Goal: Obtain resource: Obtain resource

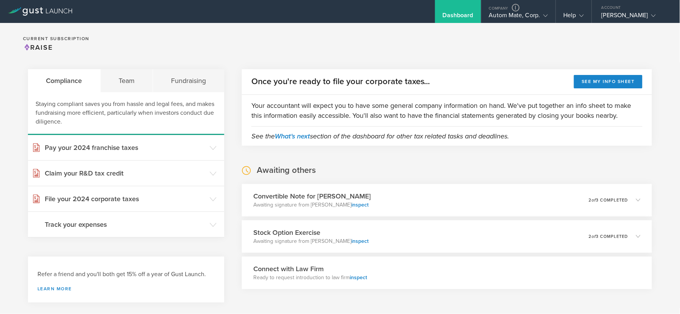
scroll to position [42, 0]
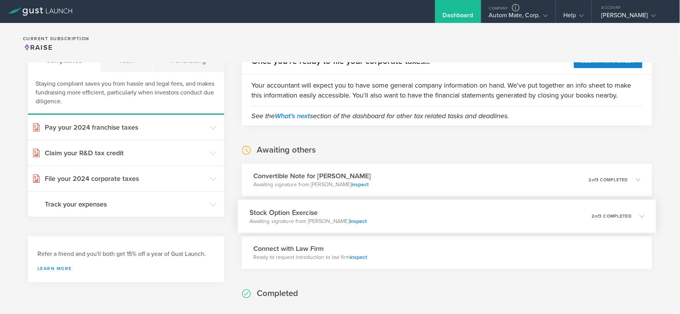
click at [450, 206] on div "Stock Option Exercise Awaiting signature from Bogna Karakaya inspect 0 undelive…" at bounding box center [447, 216] width 418 height 33
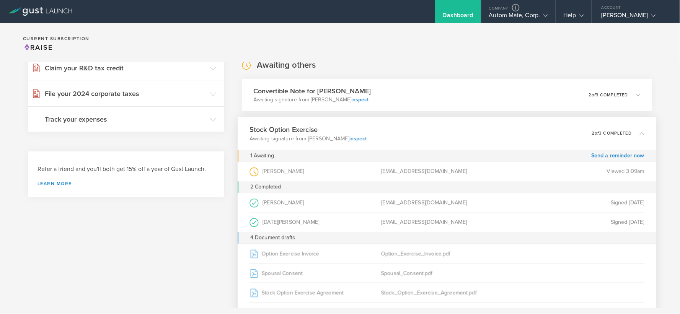
scroll to position [170, 0]
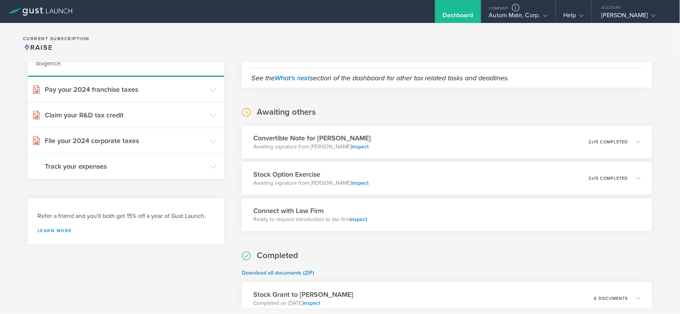
scroll to position [85, 0]
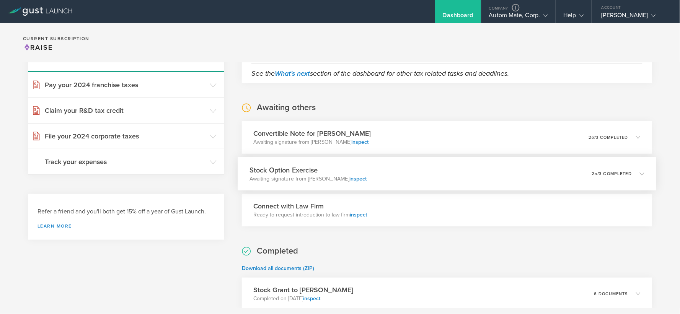
click at [398, 171] on div "Stock Option Exercise Awaiting signature from Bogna Karakaya inspect 0 undelive…" at bounding box center [447, 173] width 418 height 33
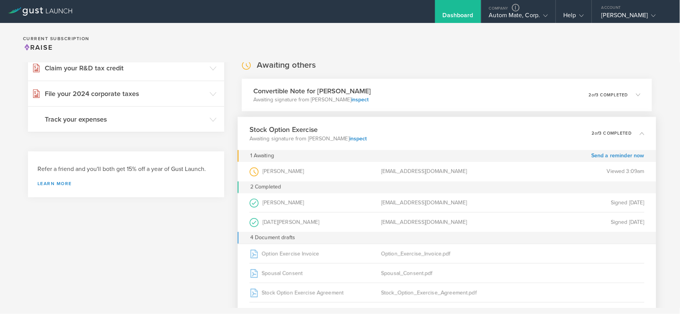
scroll to position [170, 0]
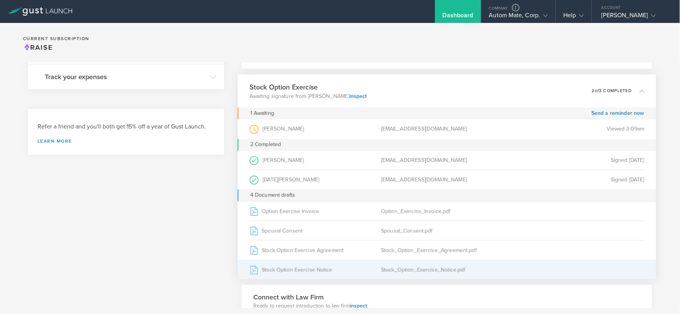
click at [318, 270] on div "Stock Option Exercise Notice" at bounding box center [315, 269] width 132 height 19
